Goal: Information Seeking & Learning: Learn about a topic

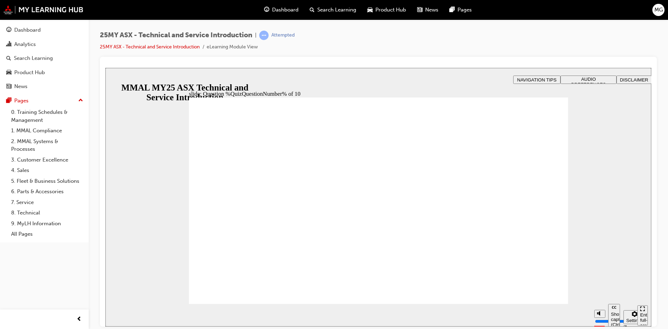
radio input "true"
drag, startPoint x: 184, startPoint y: 284, endPoint x: 218, endPoint y: 290, distance: 34.7
click at [187, 284] on div "slide: Question %QuizQuestionNumber% of 10 Rectangle B N Rectangle 2 Rectangle …" at bounding box center [378, 197] width 546 height 259
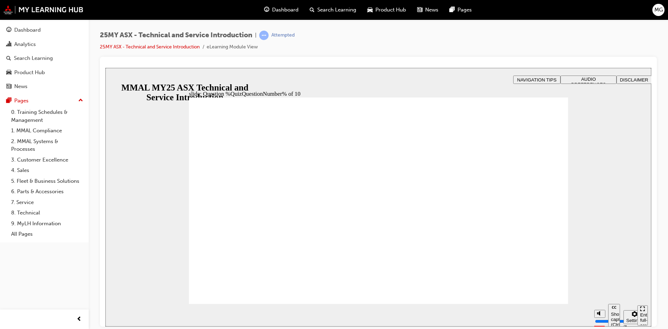
click at [29, 47] on div "Analytics" at bounding box center [25, 44] width 22 height 8
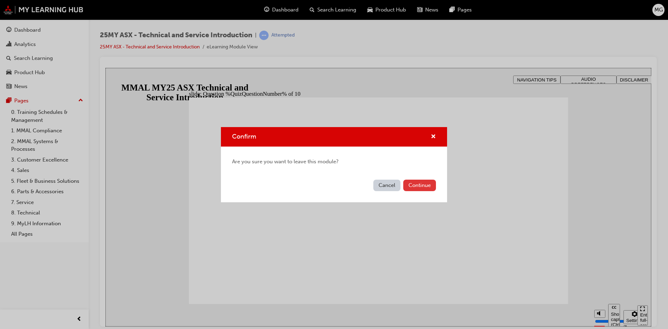
click at [414, 186] on button "Continue" at bounding box center [420, 185] width 33 height 11
